Goal: Task Accomplishment & Management: Manage account settings

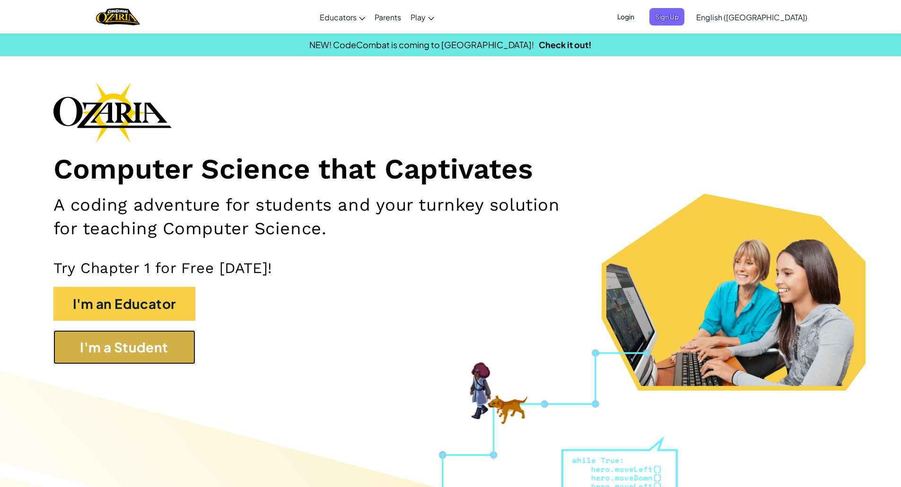
click at [133, 356] on button "I'm a Student" at bounding box center [124, 347] width 142 height 34
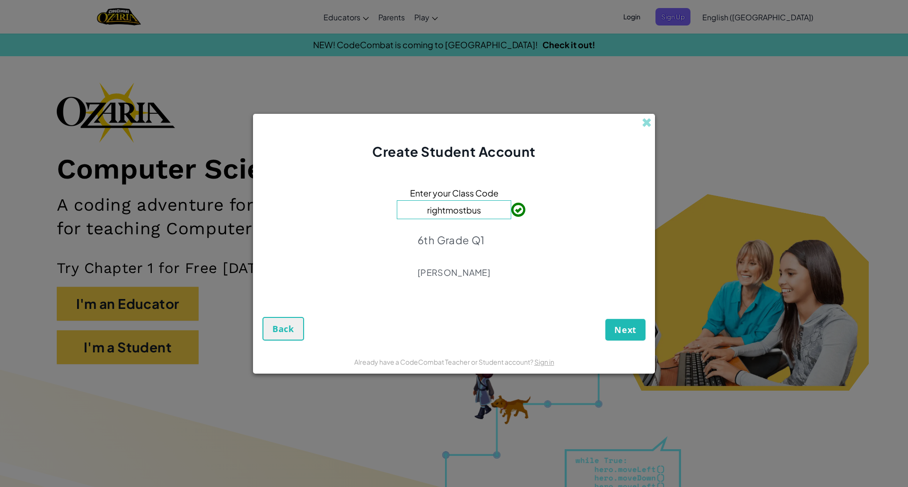
type input "rightmostbus"
click at [622, 329] on span "Next" at bounding box center [625, 329] width 22 height 11
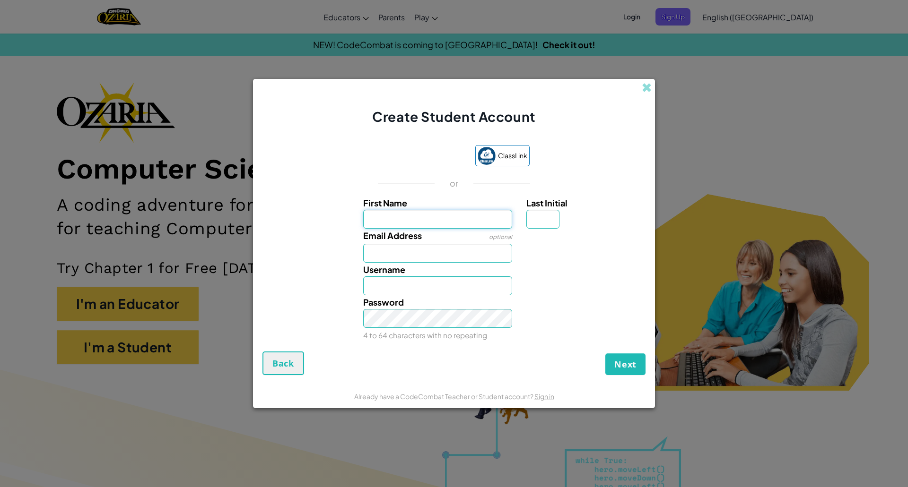
click at [419, 216] on input "First Name" at bounding box center [437, 219] width 149 height 19
type input "j"
type input "[PERSON_NAME]"
click at [550, 210] on input "Last Initial" at bounding box center [542, 219] width 33 height 19
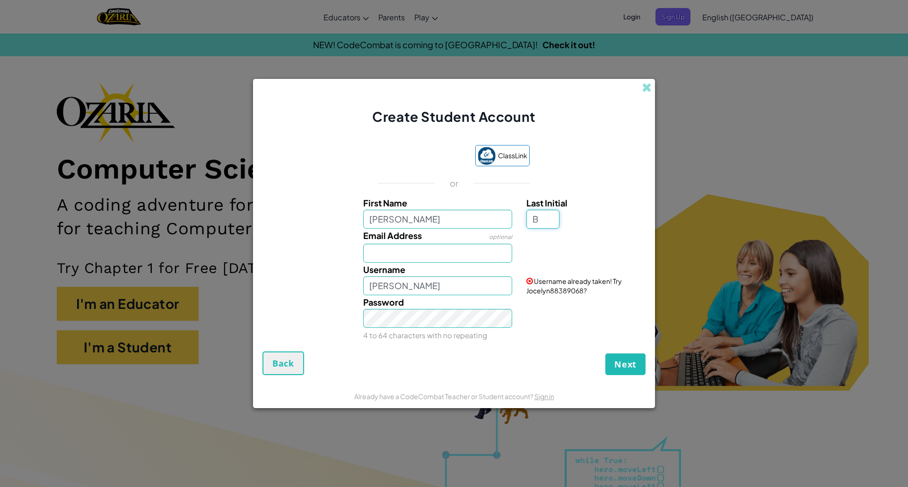
type input "B"
click at [422, 286] on input "JocelynB" at bounding box center [437, 286] width 149 height 19
type input "JocelynB20142067"
click at [621, 373] on button "Next" at bounding box center [625, 365] width 40 height 22
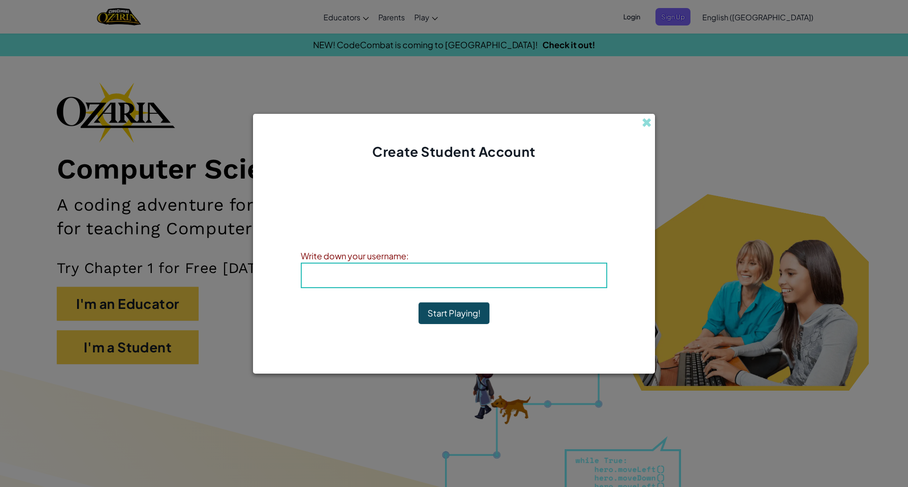
click at [335, 269] on h4 "Username : JocelynB20142067" at bounding box center [454, 276] width 286 height 14
click at [372, 294] on div "Account Created! Write down your information so that you don't forget it. Your …" at bounding box center [454, 256] width 306 height 170
click at [448, 283] on div "Username : JocelynB20142067" at bounding box center [454, 276] width 306 height 26
click at [434, 274] on b "Username : JocelynB20142067" at bounding box center [453, 275] width 143 height 11
click at [422, 274] on span "Username" at bounding box center [406, 275] width 49 height 11
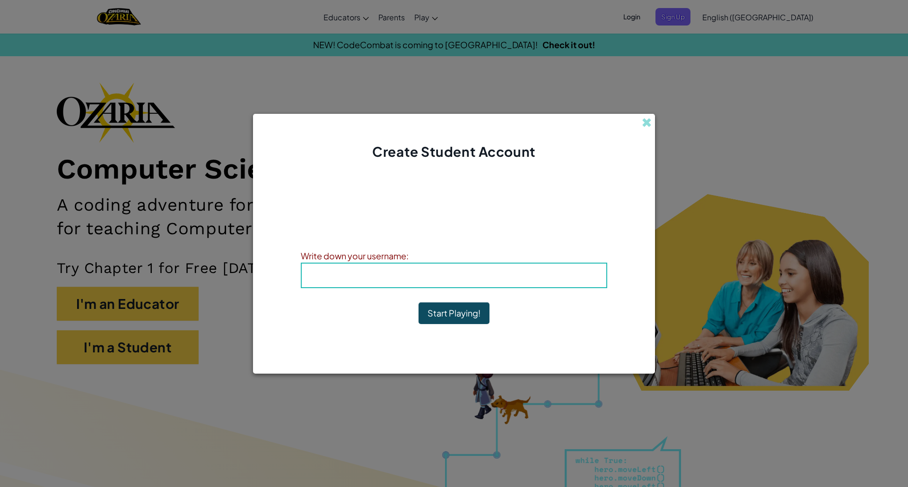
click at [352, 275] on h4 "Username : JocelynB20142067" at bounding box center [454, 276] width 286 height 14
click at [399, 271] on span "Username" at bounding box center [406, 275] width 49 height 11
click at [400, 271] on span "Username" at bounding box center [406, 275] width 49 height 11
drag, startPoint x: 400, startPoint y: 271, endPoint x: 429, endPoint y: 271, distance: 29.3
click at [429, 271] on span "Username" at bounding box center [406, 275] width 49 height 11
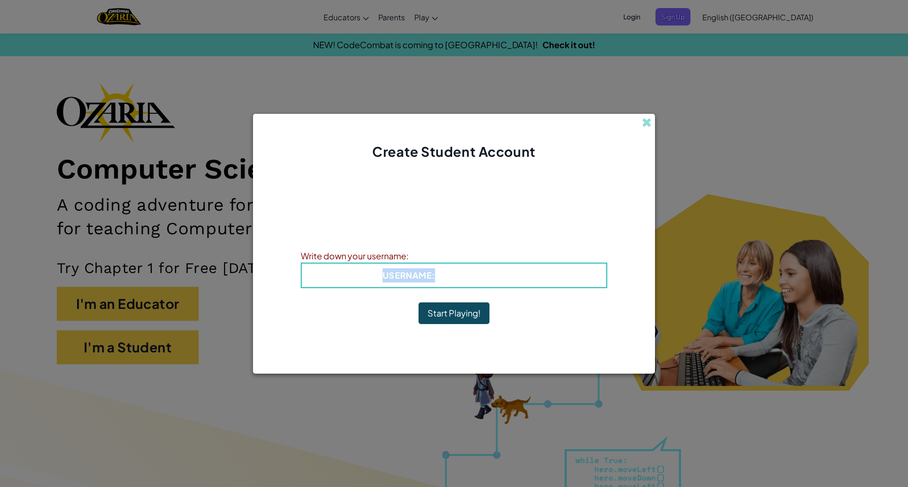
click at [330, 282] on h4 "Username : JocelynB20142067" at bounding box center [454, 276] width 286 height 14
click at [446, 272] on b "Username : JocelynB20142067" at bounding box center [453, 275] width 143 height 11
click at [447, 272] on b "Username : JocelynB20142067" at bounding box center [453, 275] width 143 height 11
click at [459, 314] on button "Start Playing!" at bounding box center [453, 314] width 71 height 22
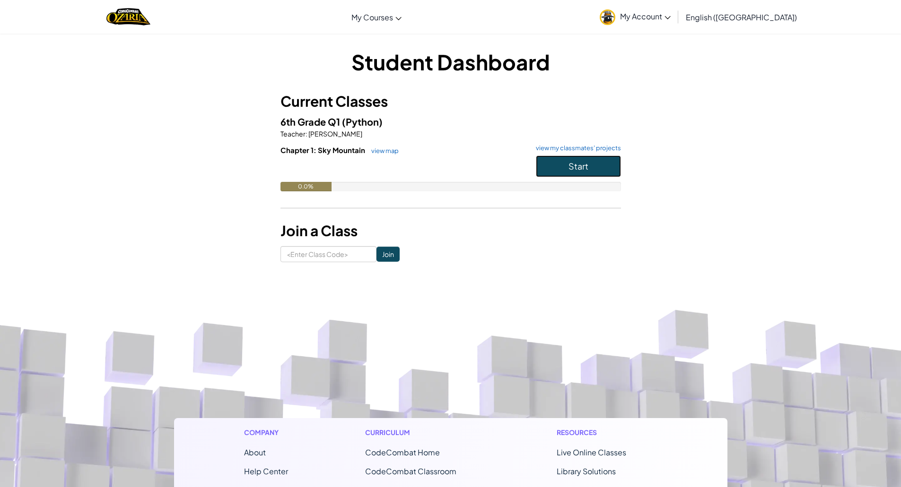
click at [564, 166] on button "Start" at bounding box center [578, 167] width 85 height 22
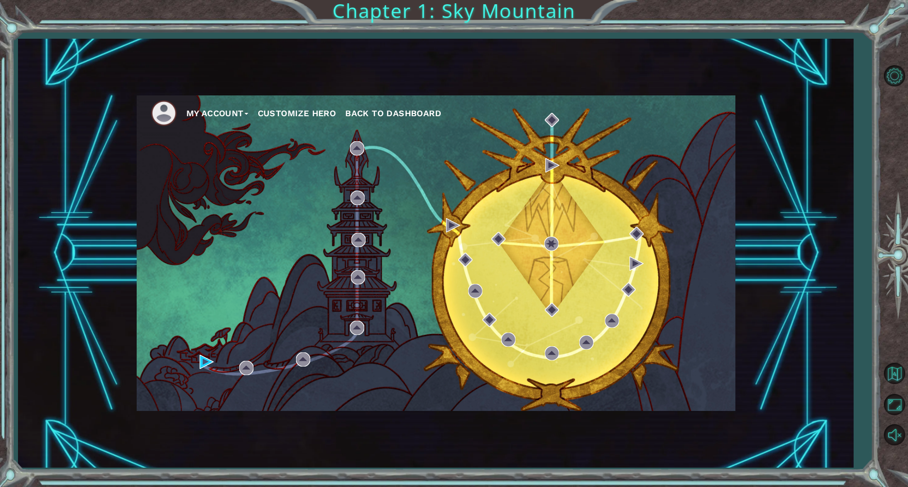
click at [163, 116] on img at bounding box center [164, 113] width 26 height 26
click at [218, 109] on button "My Account" at bounding box center [217, 113] width 62 height 14
click at [219, 135] on button "Account Settings" at bounding box center [228, 134] width 71 height 10
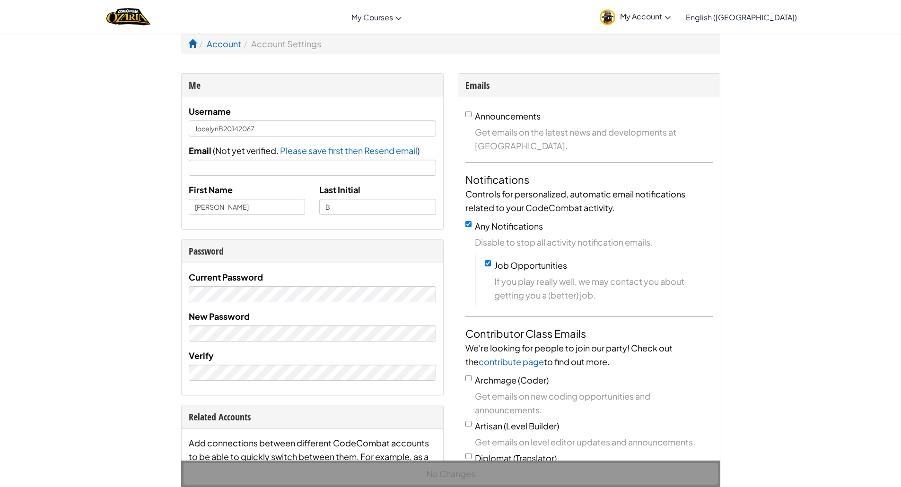
click at [670, 15] on span "My Account" at bounding box center [645, 16] width 51 height 10
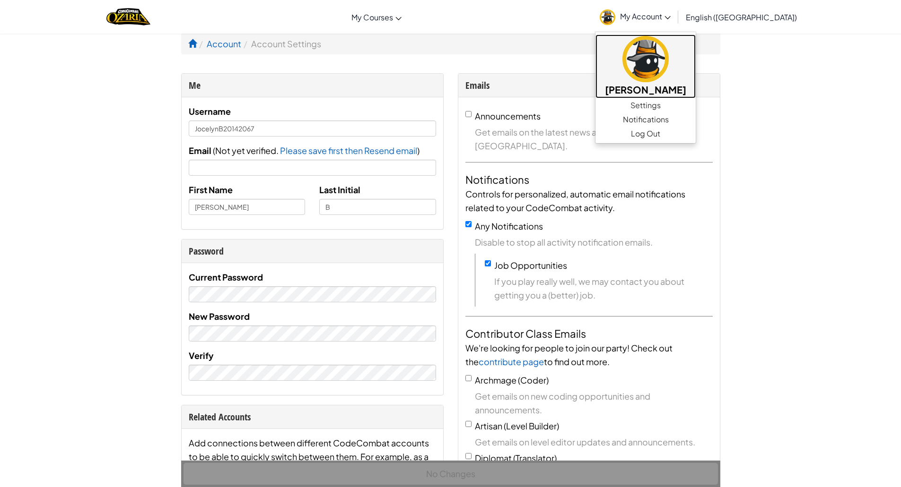
click at [668, 55] on img at bounding box center [645, 59] width 46 height 46
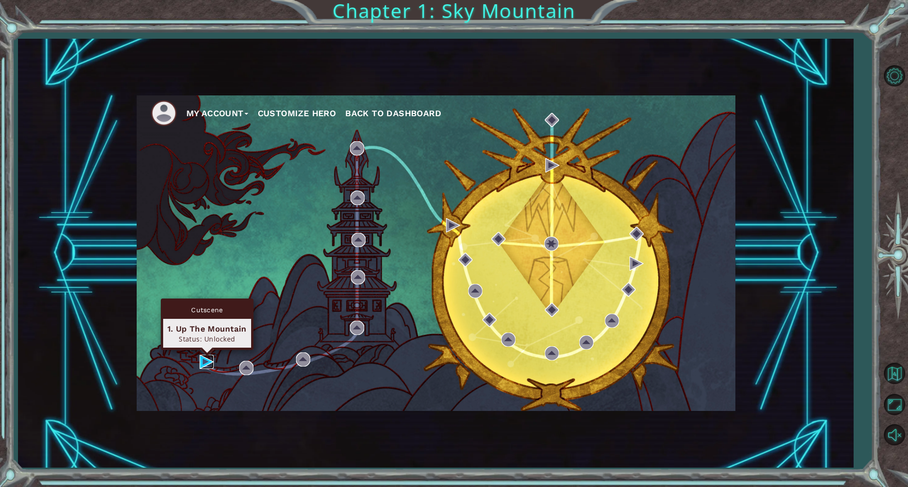
click at [199, 361] on img at bounding box center [206, 362] width 14 height 14
click at [201, 123] on ul "My Account Customize Hero Back to Dashboard" at bounding box center [443, 113] width 584 height 26
click at [195, 119] on button "My Account" at bounding box center [217, 113] width 62 height 14
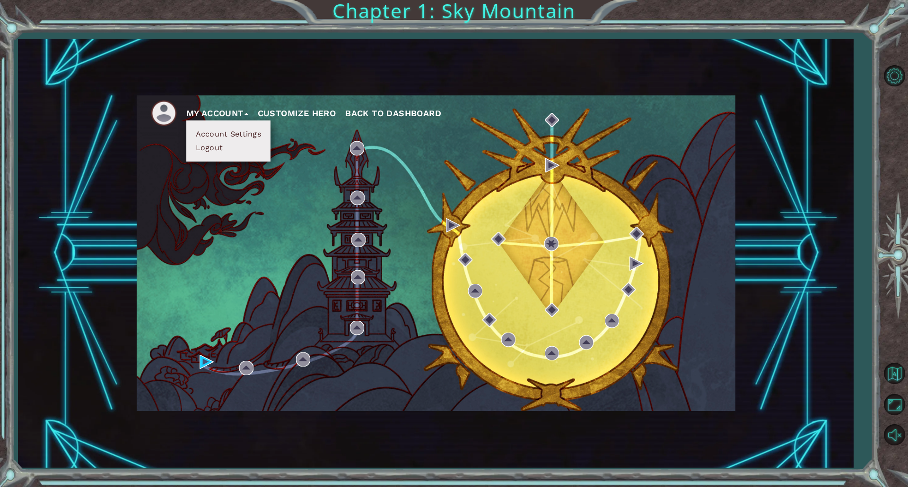
click at [201, 132] on button "Account Settings" at bounding box center [228, 134] width 71 height 10
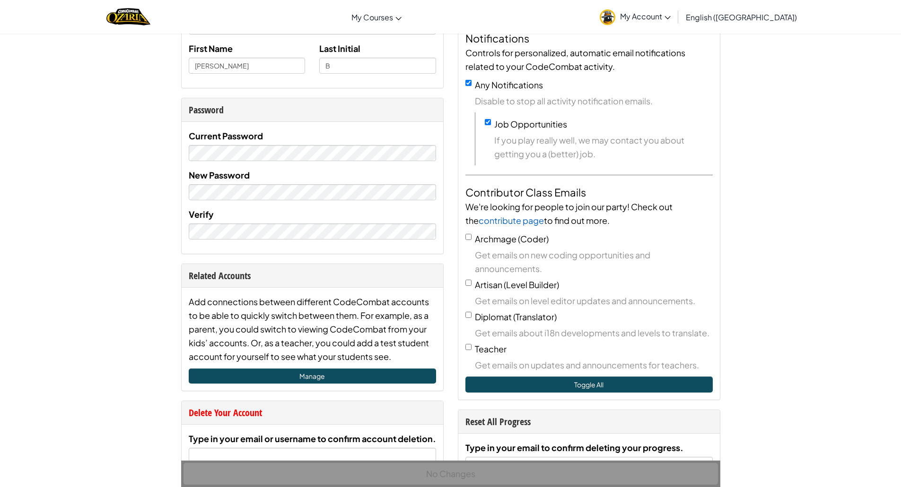
scroll to position [142, 0]
click at [675, 22] on link "My Account" at bounding box center [635, 17] width 80 height 30
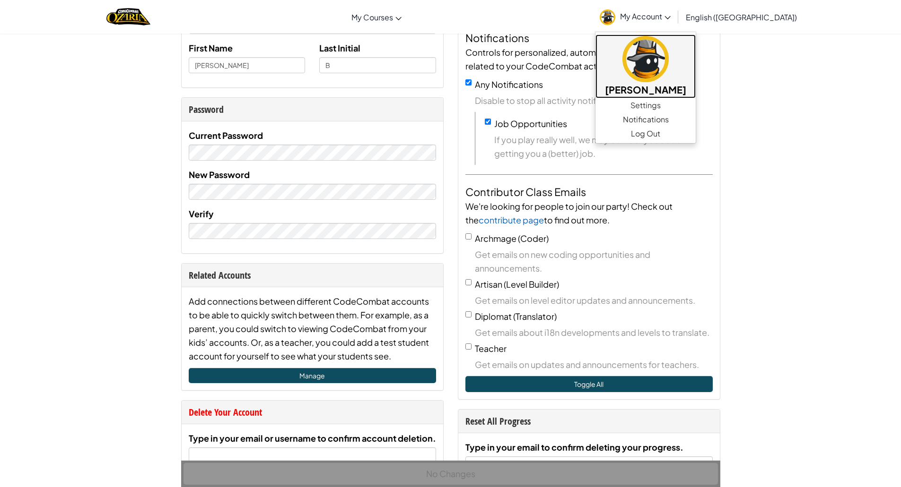
click at [686, 82] on h5 "Jocelyn B" at bounding box center [645, 89] width 81 height 15
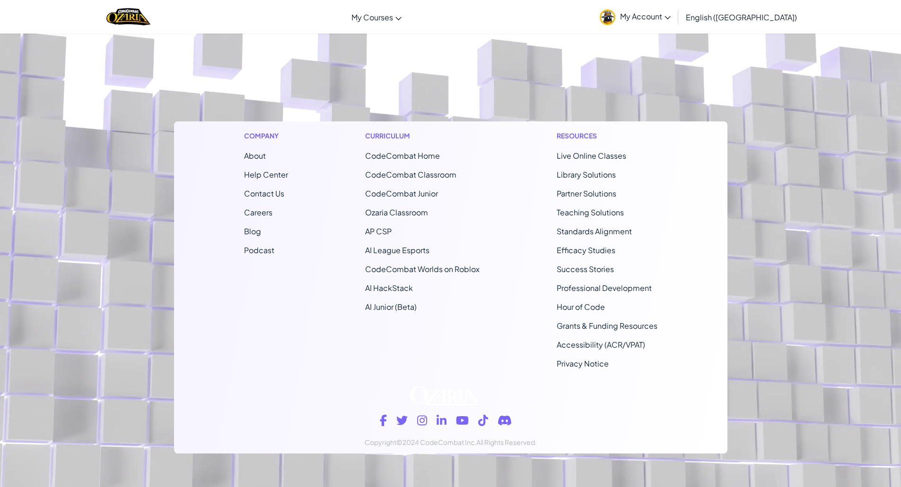
scroll to position [142, 0]
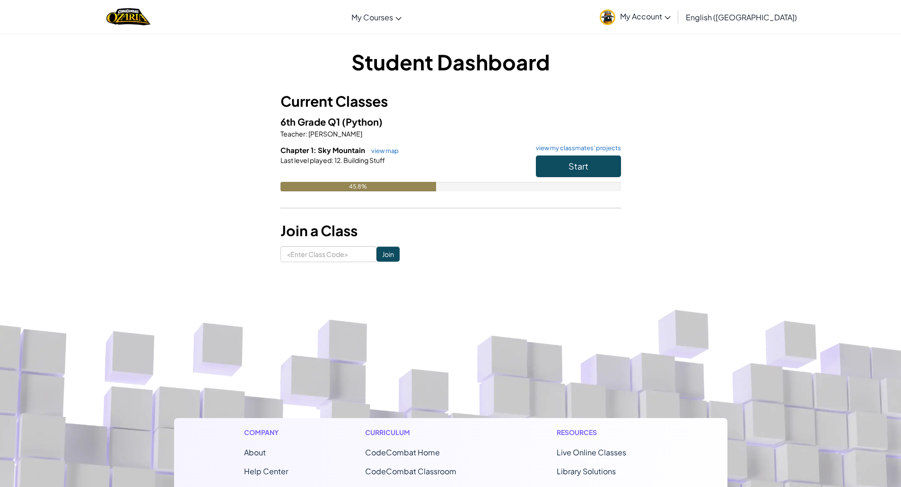
click at [675, 21] on link "My Account" at bounding box center [635, 17] width 80 height 30
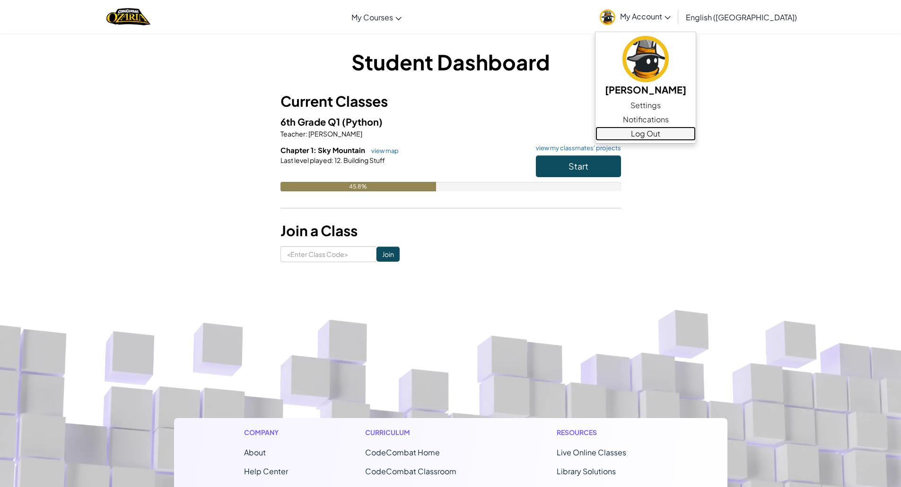
click at [680, 129] on link "Log Out" at bounding box center [645, 134] width 100 height 14
